Goal: Information Seeking & Learning: Learn about a topic

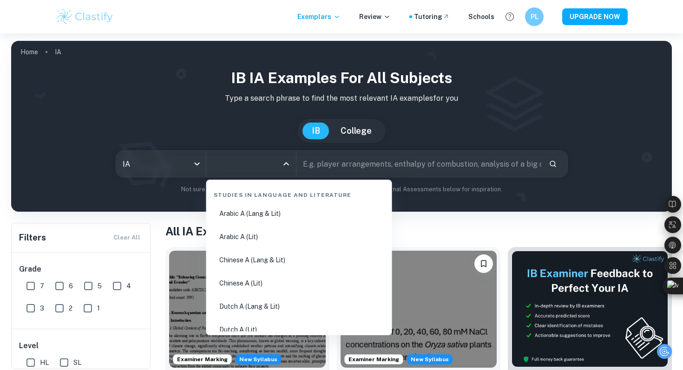
click at [260, 169] on input "All Subjects" at bounding box center [243, 164] width 67 height 18
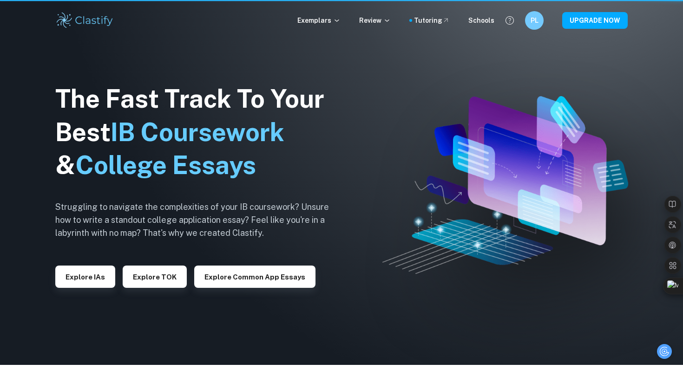
scroll to position [33, 0]
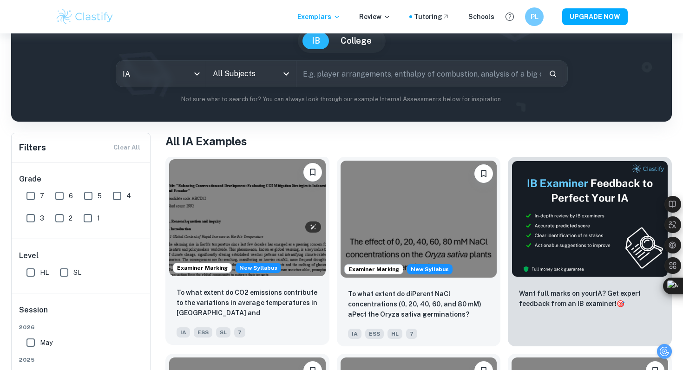
scroll to position [49, 0]
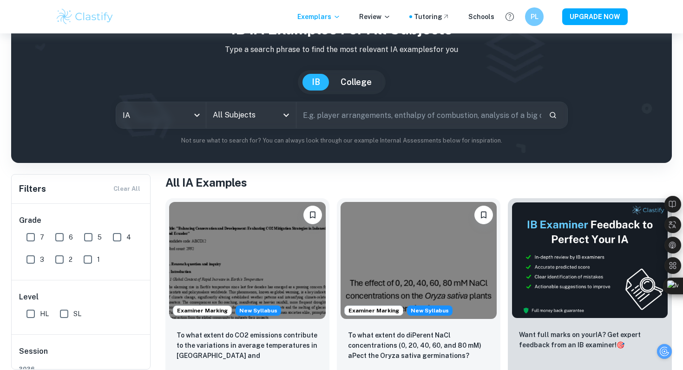
click at [254, 105] on div "All Subjects" at bounding box center [251, 115] width 90 height 26
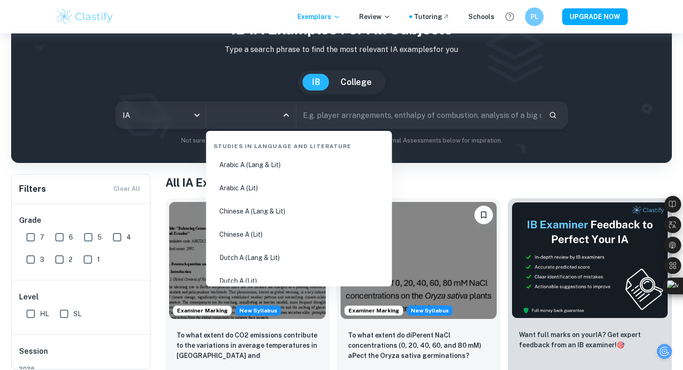
click at [268, 117] on input "All Subjects" at bounding box center [243, 115] width 67 height 18
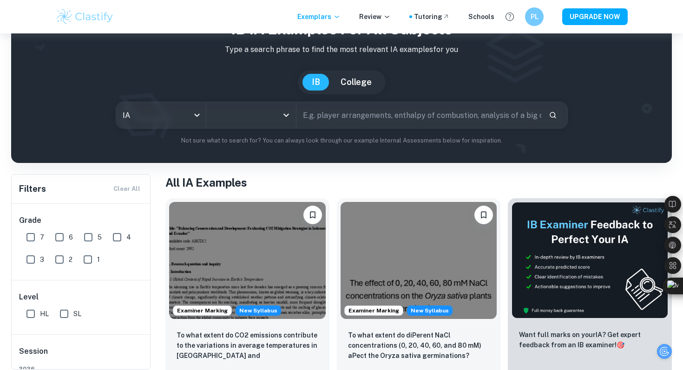
click at [268, 117] on input "All Subjects" at bounding box center [243, 115] width 67 height 18
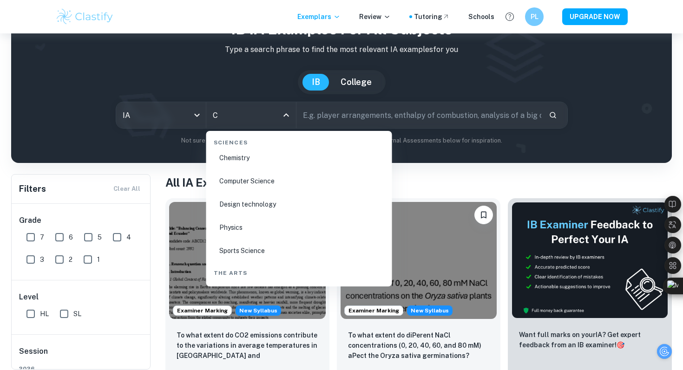
scroll to position [500, 0]
click at [238, 169] on li "Chemistry" at bounding box center [299, 158] width 178 height 21
type input "Chemistry"
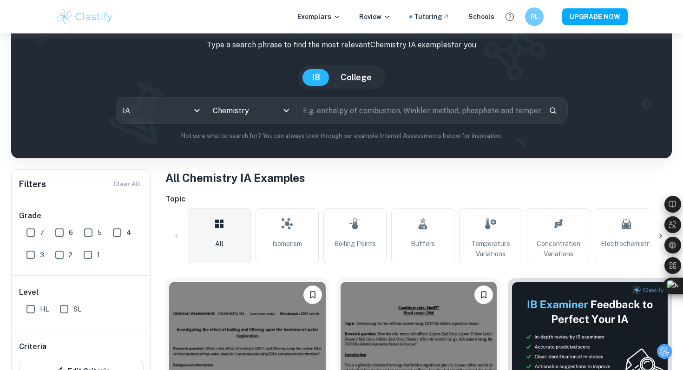
scroll to position [113, 0]
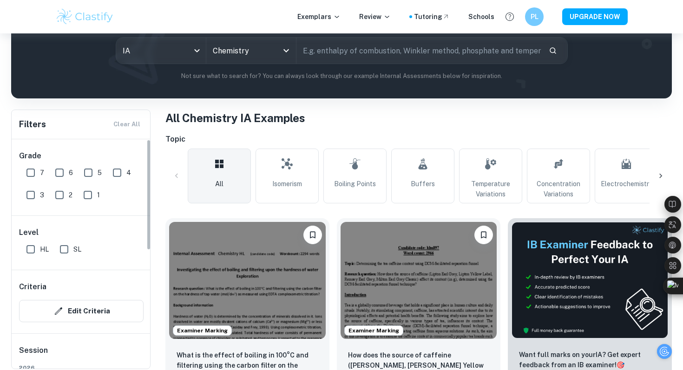
click at [37, 171] on input "7" at bounding box center [30, 172] width 19 height 19
checkbox input "true"
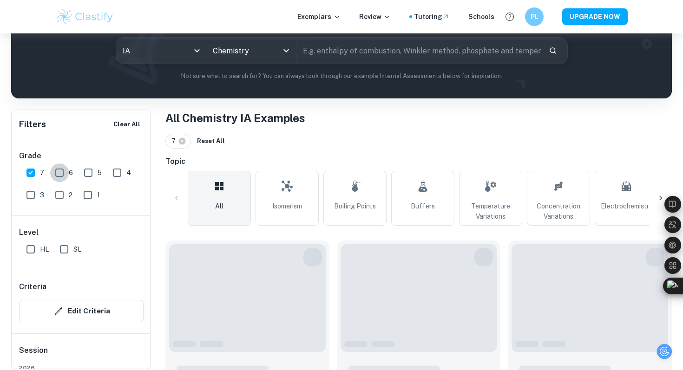
click at [52, 172] on input "6" at bounding box center [59, 172] width 19 height 19
checkbox input "true"
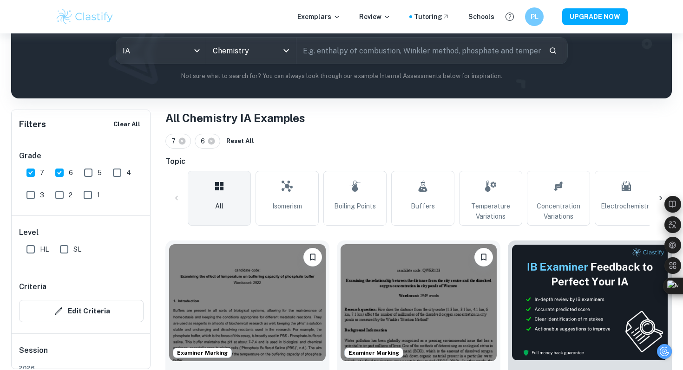
click at [59, 251] on input "SL" at bounding box center [64, 249] width 19 height 19
checkbox input "true"
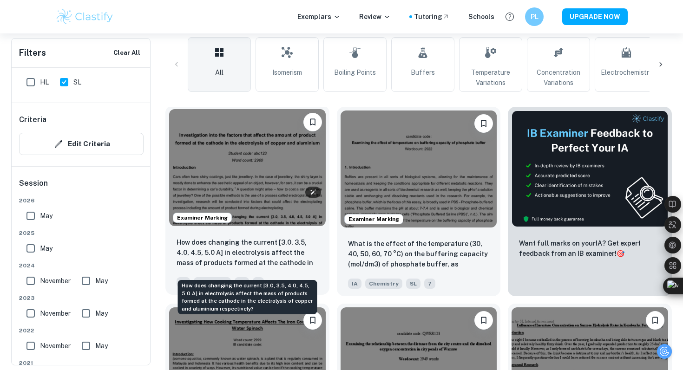
scroll to position [288, 0]
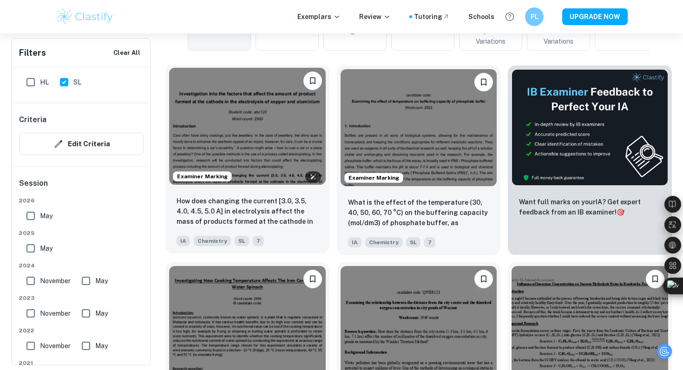
click at [269, 148] on img at bounding box center [247, 126] width 156 height 117
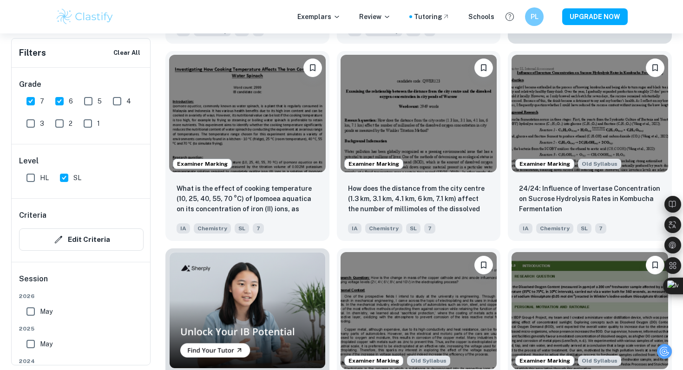
scroll to position [608, 0]
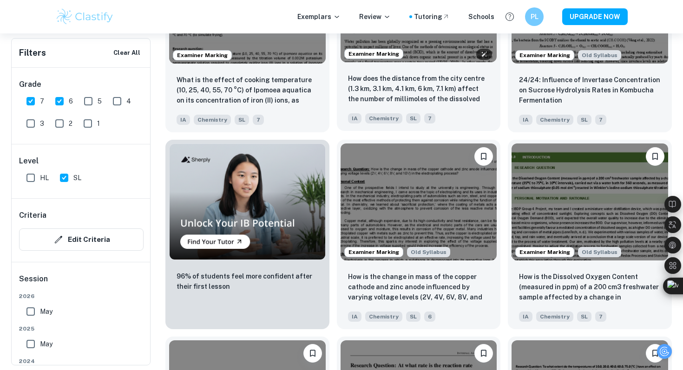
click at [417, 62] on img at bounding box center [418, 3] width 156 height 117
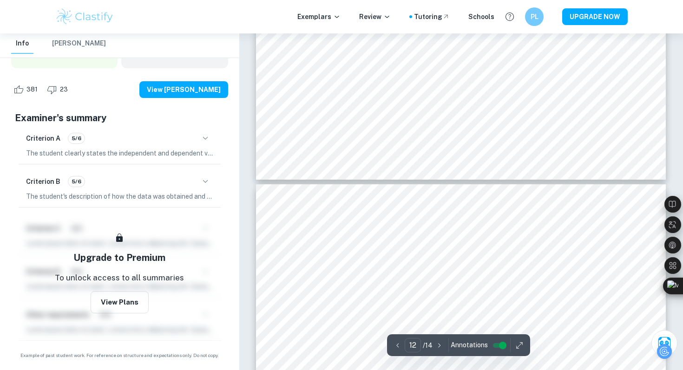
scroll to position [6893, 0]
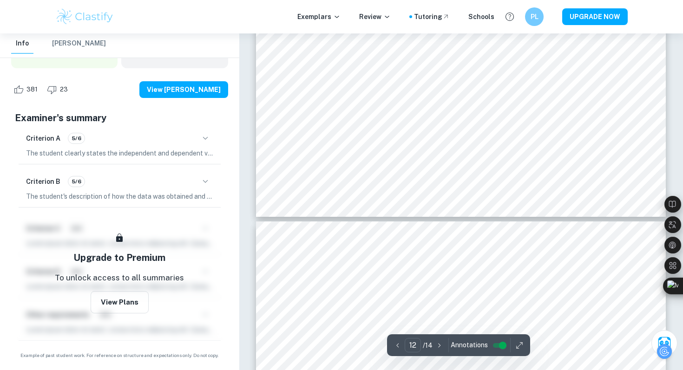
type input "11"
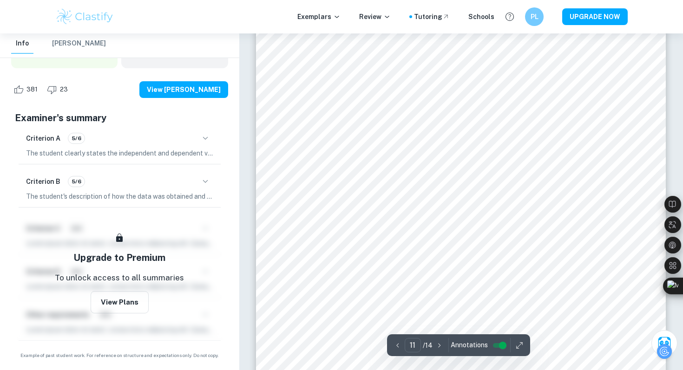
scroll to position [6053, 0]
